Goal: Book appointment/travel/reservation

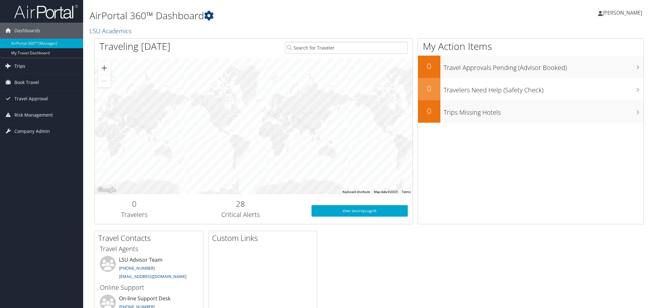
click at [21, 68] on span "Trips" at bounding box center [19, 66] width 11 height 16
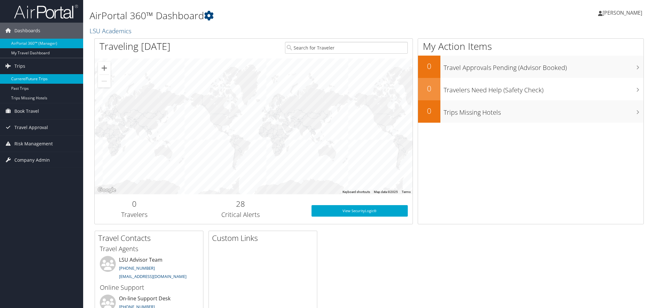
click at [24, 78] on link "Current/Future Trips" at bounding box center [41, 79] width 83 height 10
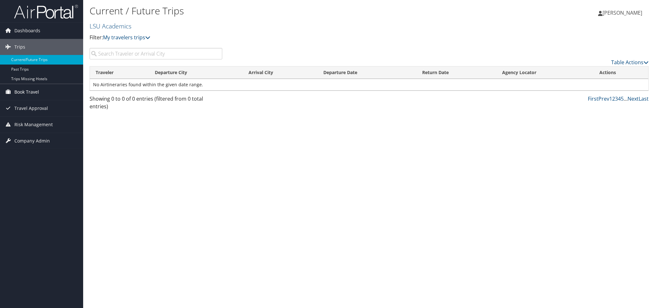
click at [24, 92] on span "Book Travel" at bounding box center [26, 92] width 25 height 16
click at [37, 115] on link "Book/Manage Online Trips" at bounding box center [41, 115] width 83 height 10
